Goal: Navigation & Orientation: Find specific page/section

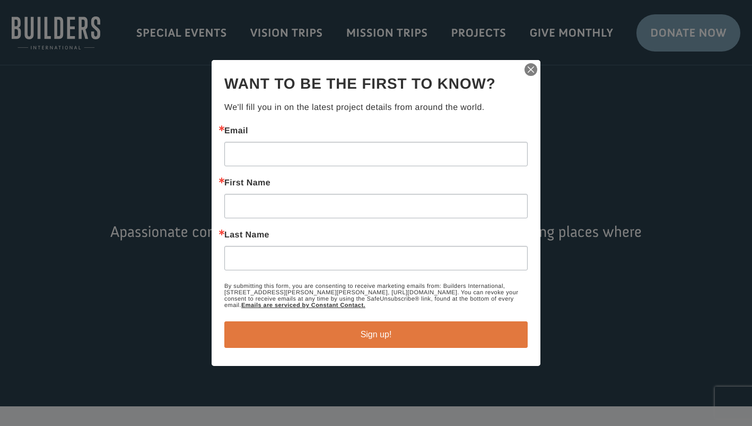
click at [535, 66] on img "button" at bounding box center [531, 69] width 15 height 15
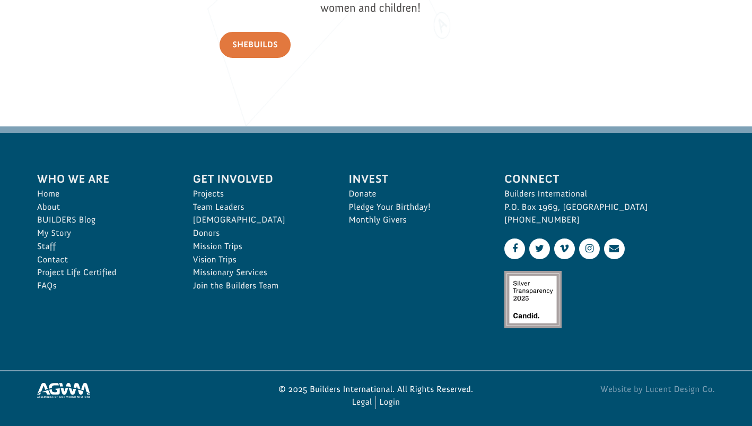
scroll to position [1554, 0]
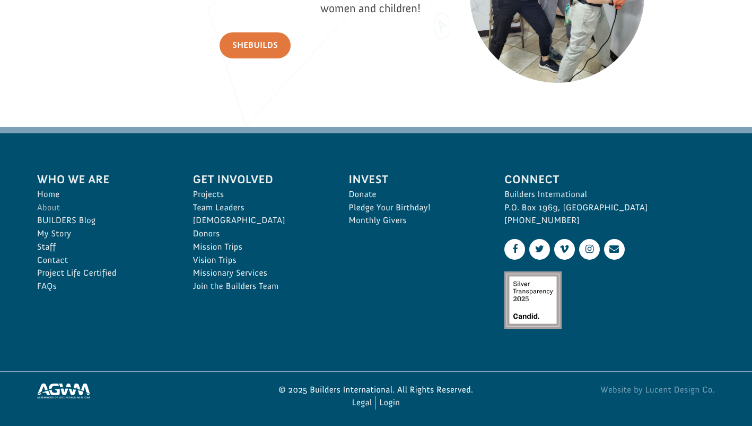
click at [51, 203] on link "About" at bounding box center [103, 207] width 133 height 13
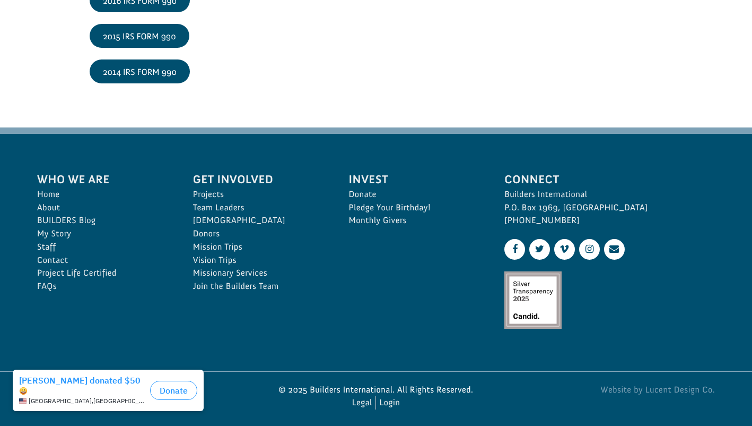
scroll to position [1798, 0]
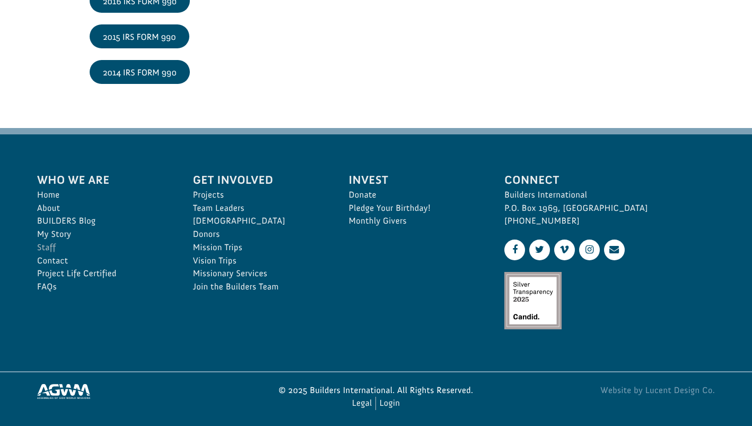
click at [48, 241] on link "Staff" at bounding box center [103, 247] width 133 height 13
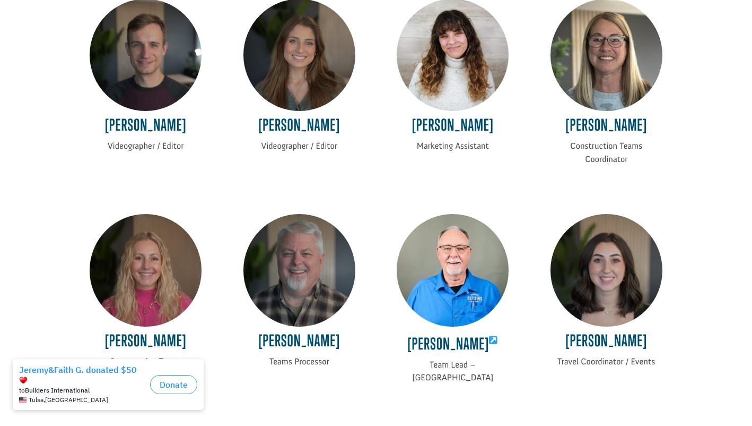
scroll to position [1318, 0]
